Goal: Information Seeking & Learning: Learn about a topic

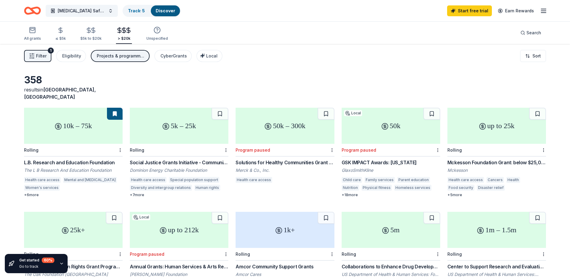
click at [34, 54] on line "button" at bounding box center [33, 54] width 2 height 0
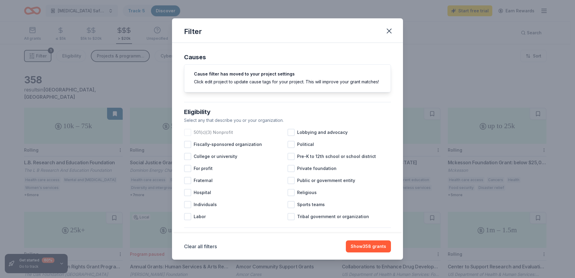
click at [187, 136] on div at bounding box center [187, 132] width 7 height 7
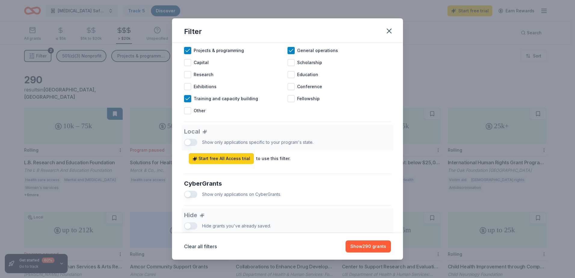
scroll to position [255, 0]
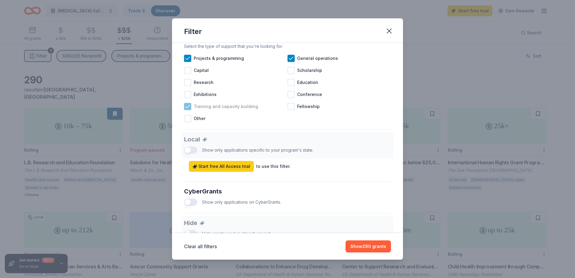
click at [189, 108] on icon at bounding box center [188, 106] width 4 height 3
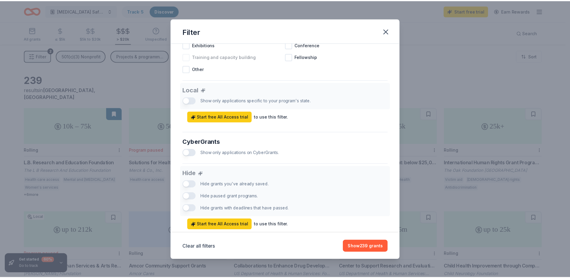
scroll to position [315, 0]
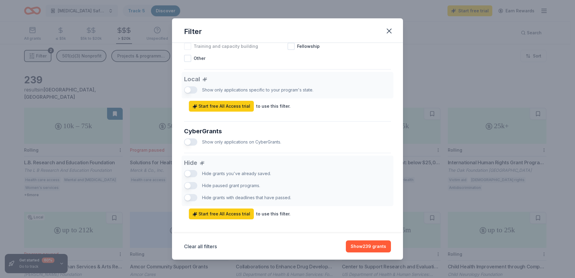
drag, startPoint x: 364, startPoint y: 245, endPoint x: 360, endPoint y: 237, distance: 9.7
click at [364, 245] on button "Show 239 grants" at bounding box center [368, 246] width 45 height 12
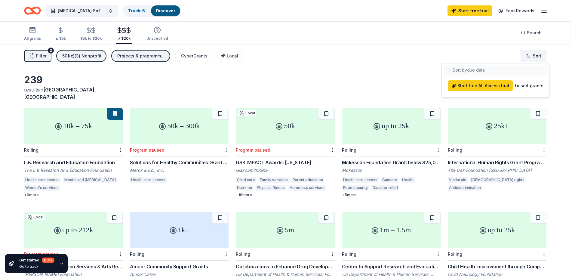
click at [527, 57] on html "[MEDICAL_DATA] Safety Net Track · 5 Discover Start free trial Earn Rewards All …" at bounding box center [287, 139] width 575 height 278
drag, startPoint x: 467, startPoint y: 68, endPoint x: 462, endPoint y: 67, distance: 5.2
click at [467, 68] on div at bounding box center [495, 70] width 105 height 11
click at [327, 72] on html "[MEDICAL_DATA] Safety Net Track · 5 Discover Start free trial Earn Rewards All …" at bounding box center [287, 139] width 575 height 278
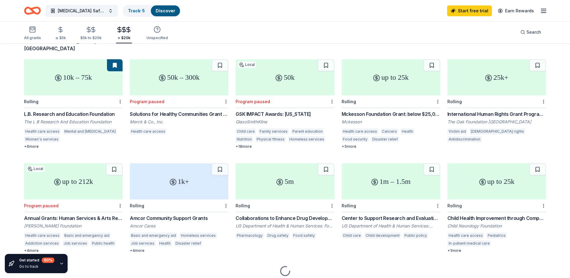
scroll to position [60, 0]
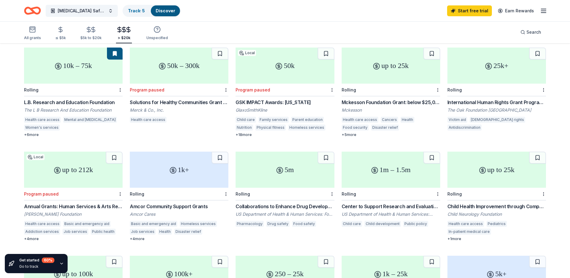
click at [362, 99] on div "Mckesson Foundation Grant: below $25,000" at bounding box center [391, 102] width 99 height 7
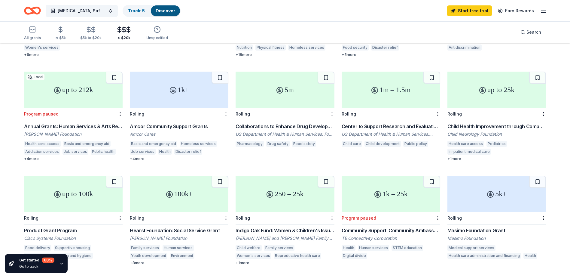
scroll to position [150, 0]
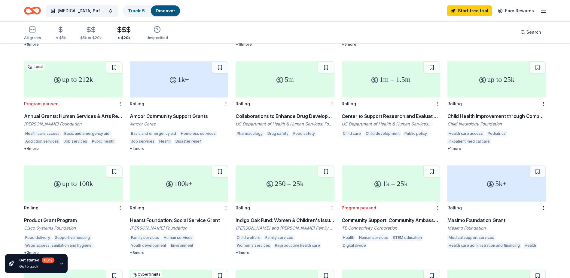
click at [180, 112] on div "Amcor Community Support Grants" at bounding box center [179, 115] width 99 height 7
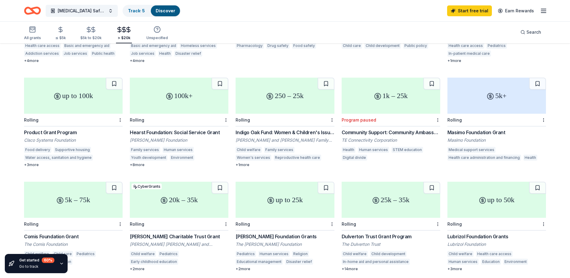
scroll to position [241, 0]
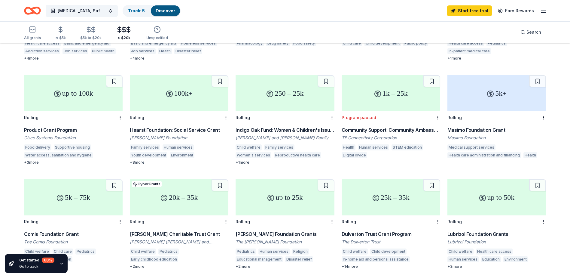
click at [26, 160] on div "+ 3 more" at bounding box center [73, 162] width 99 height 5
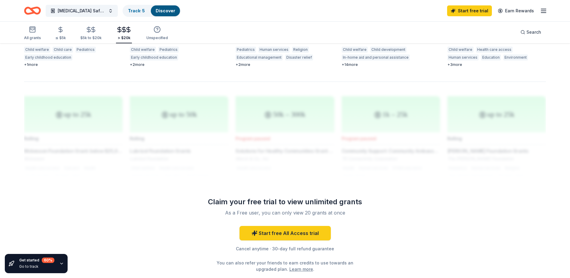
scroll to position [451, 0]
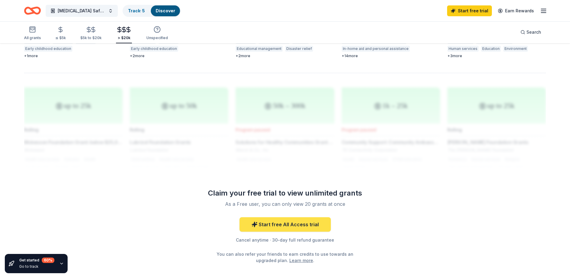
click at [278, 217] on link "Start free All Access trial" at bounding box center [285, 224] width 91 height 14
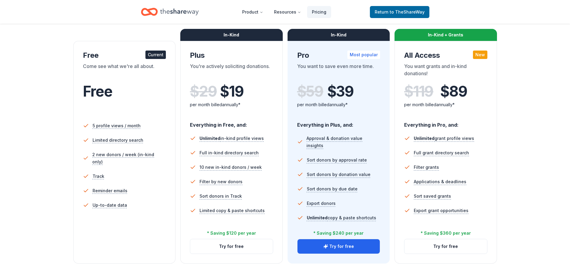
scroll to position [90, 0]
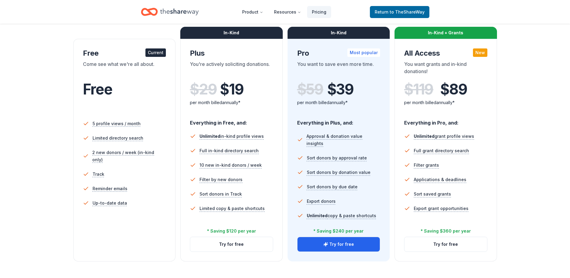
click at [152, 54] on div "Current" at bounding box center [156, 52] width 20 height 8
click at [404, 11] on span "to TheShareWay" at bounding box center [407, 11] width 35 height 5
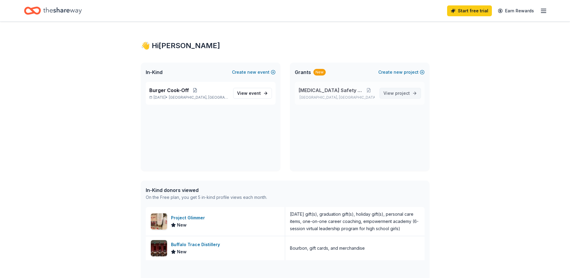
click at [394, 95] on span "View project" at bounding box center [397, 93] width 26 height 7
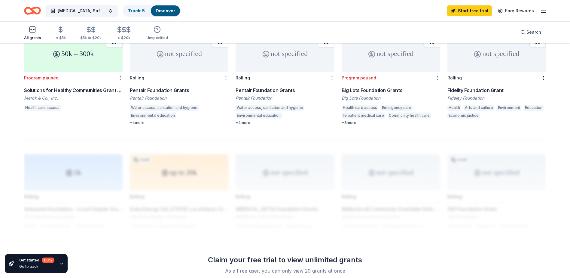
scroll to position [395, 0]
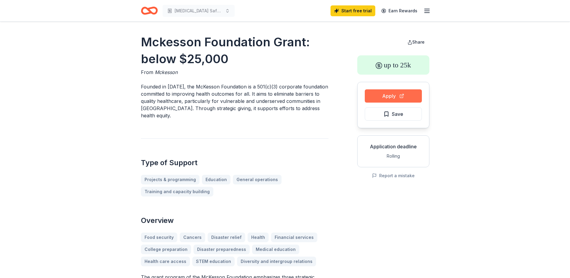
click at [395, 95] on button "Apply" at bounding box center [393, 95] width 57 height 13
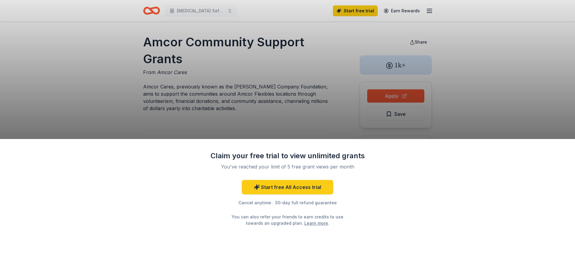
click at [542, 108] on div "Claim your free trial to view unlimited grants You've reached your limit of 5 f…" at bounding box center [287, 139] width 575 height 278
click at [394, 94] on div "Claim your free trial to view unlimited grants You've reached your limit of 5 f…" at bounding box center [287, 139] width 575 height 278
